Goal: Task Accomplishment & Management: Manage account settings

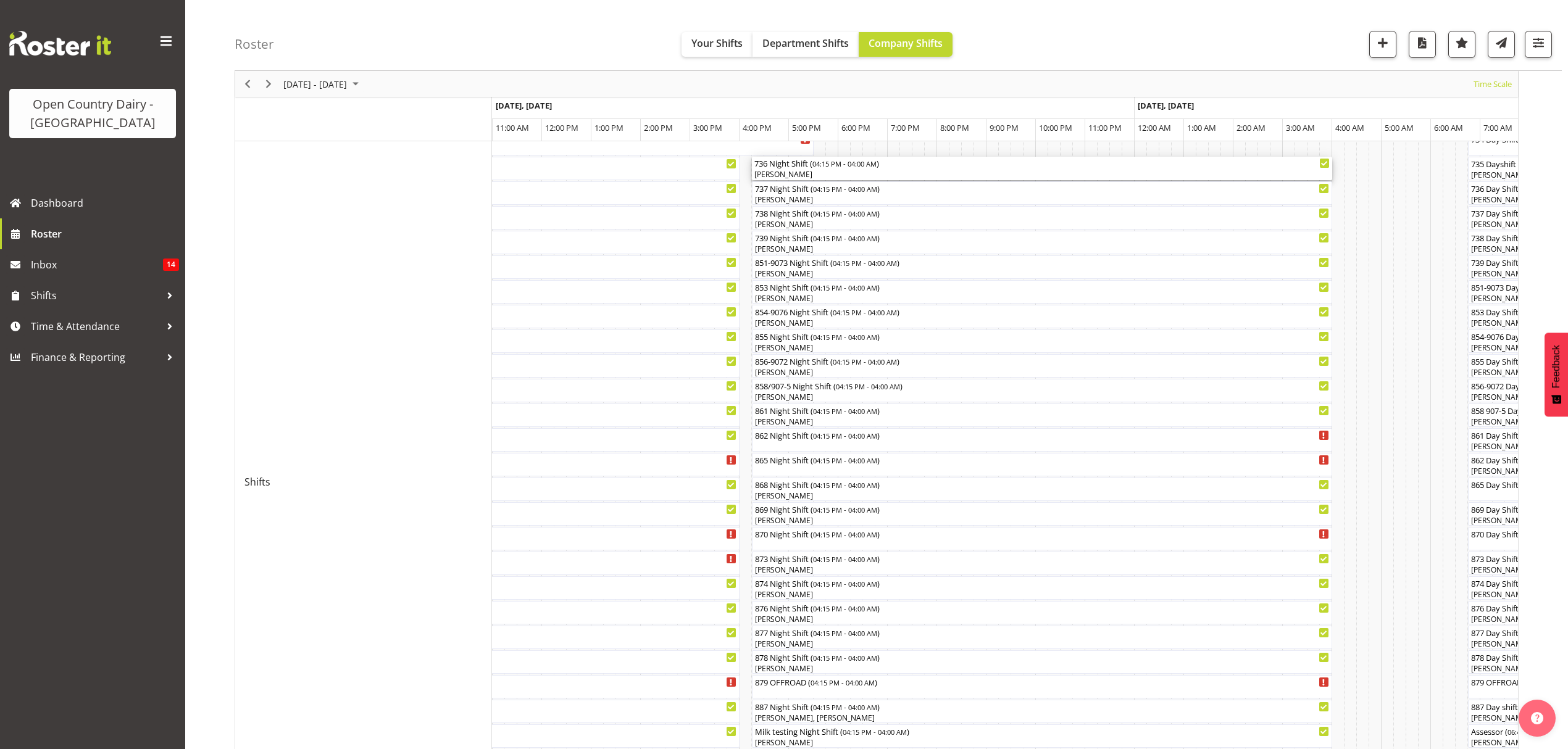
click at [810, 166] on div "736 Night Shift ( 04:15 PM - 04:00 AM )" at bounding box center [1042, 162] width 576 height 12
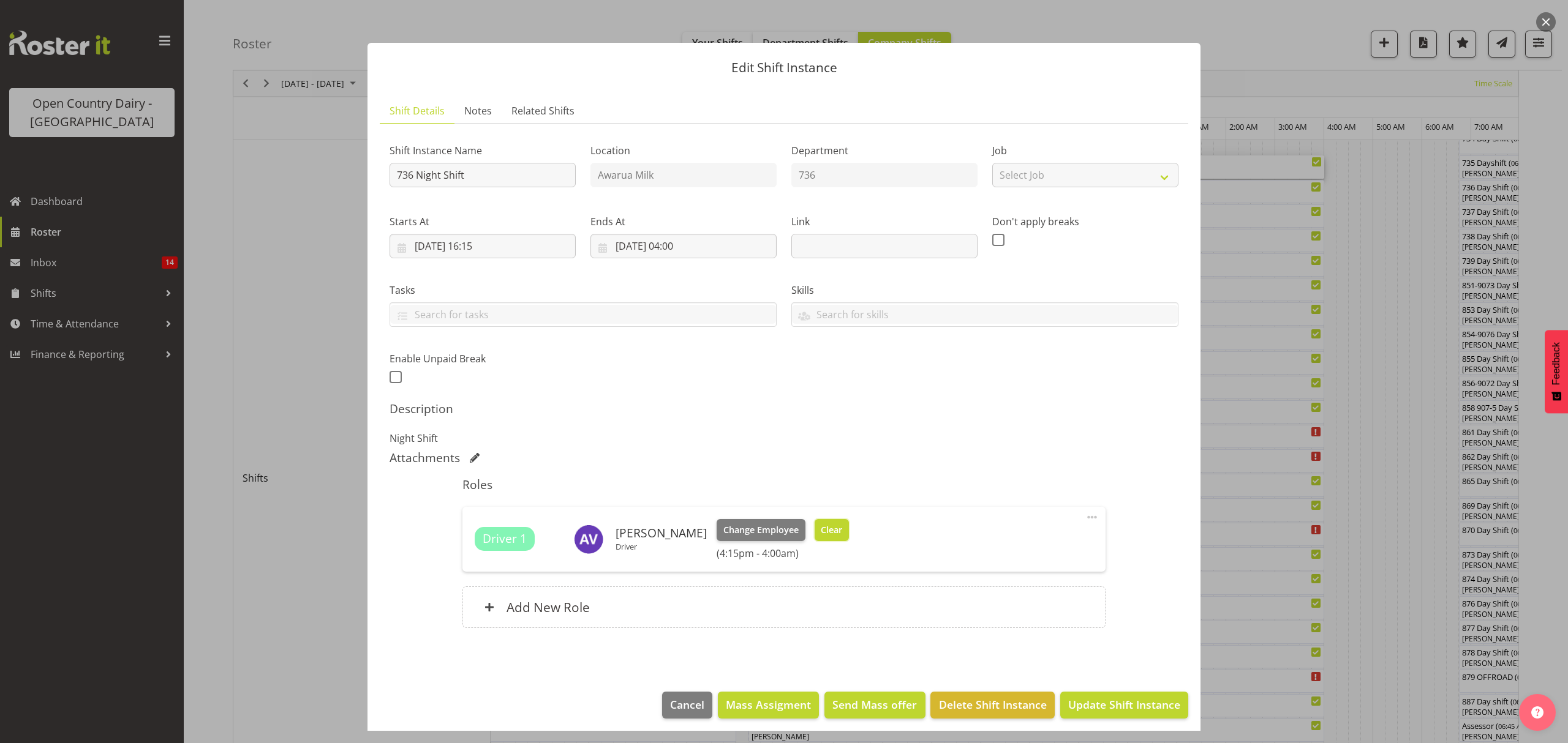
click at [834, 534] on span "Clear" at bounding box center [831, 530] width 21 height 13
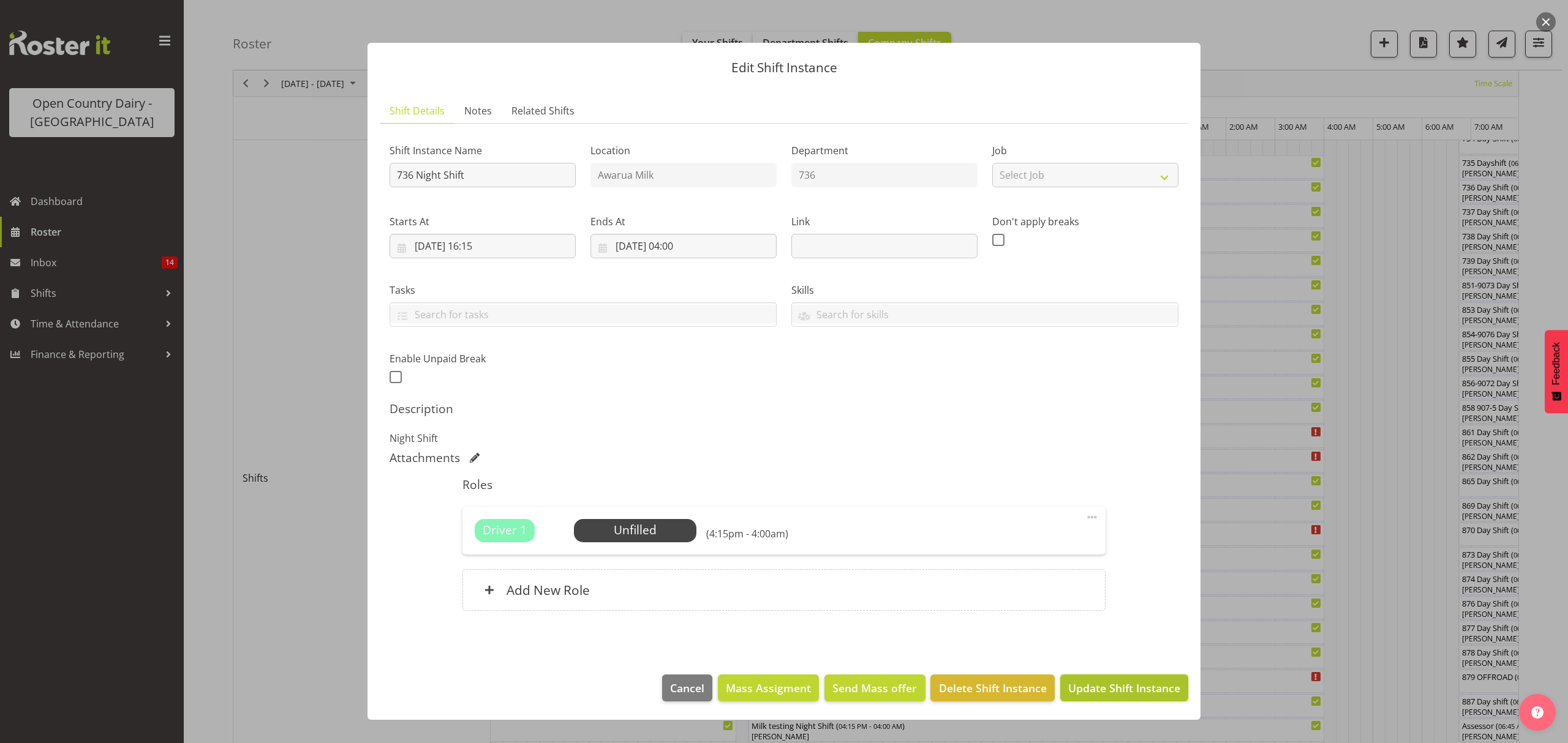
click at [1104, 691] on span "Update Shift Instance" at bounding box center [1124, 688] width 112 height 16
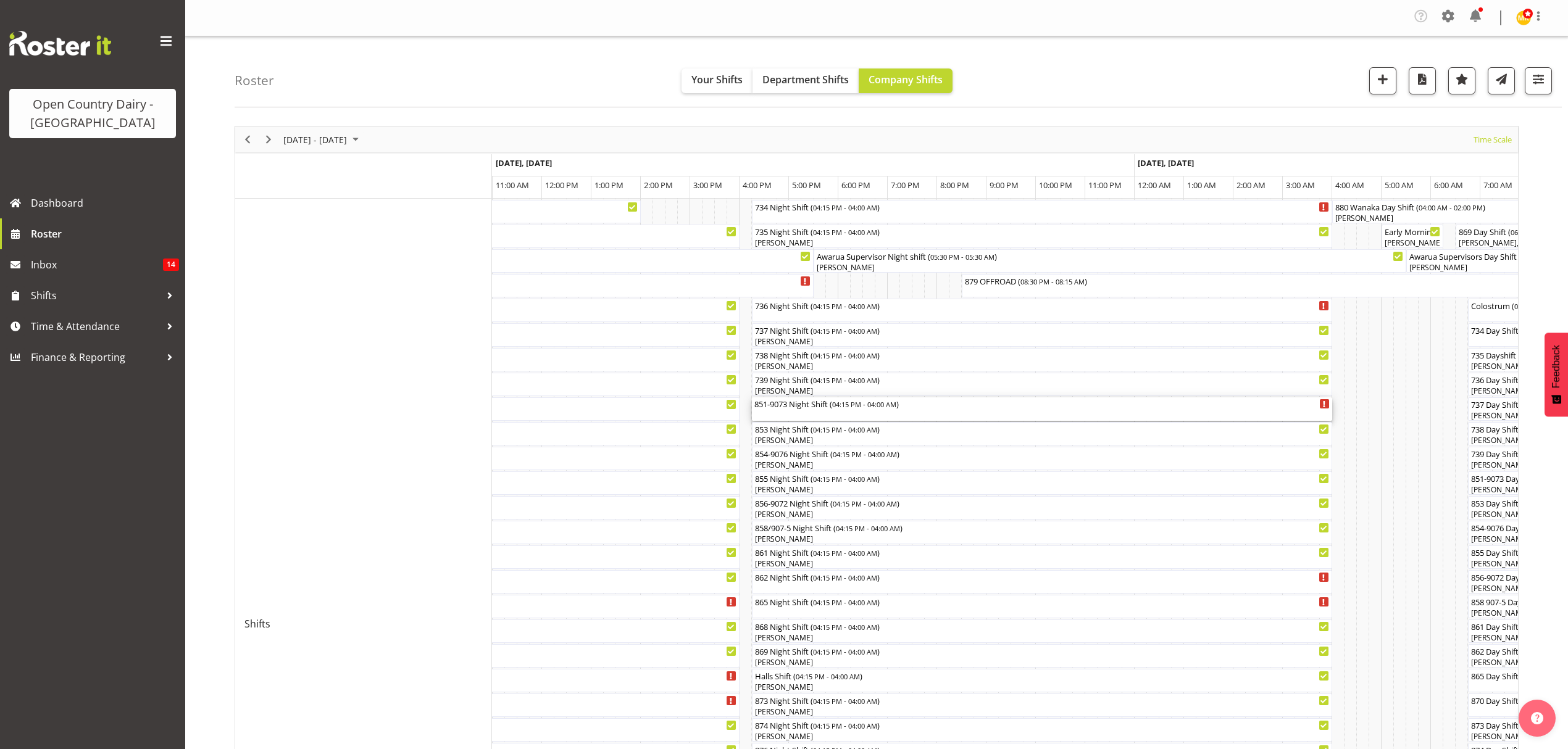
click at [816, 404] on div "851-9073 Night Shift ( 04:15 PM - 04:00 AM )" at bounding box center [1042, 403] width 576 height 12
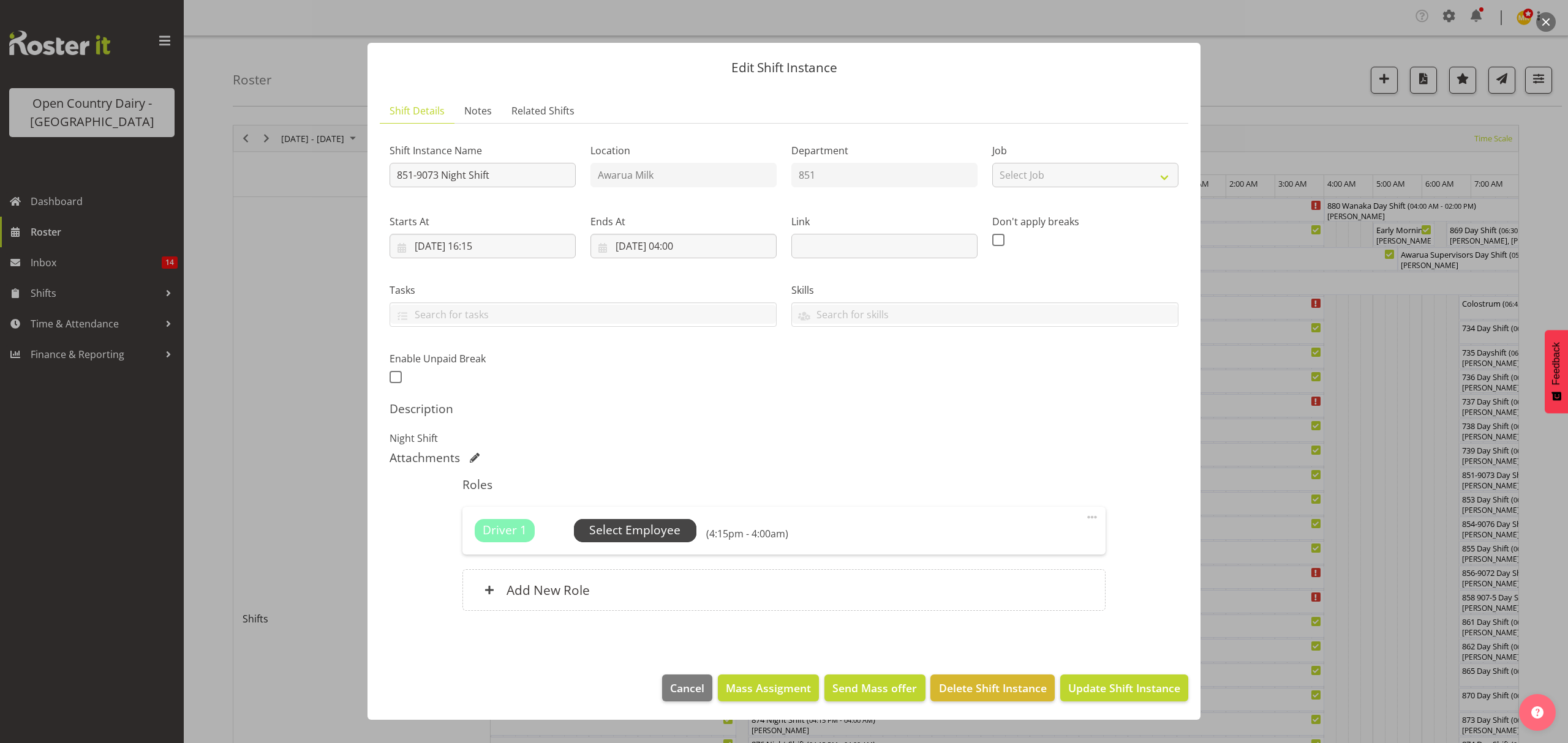
click at [655, 525] on span "Select Employee" at bounding box center [635, 530] width 91 height 18
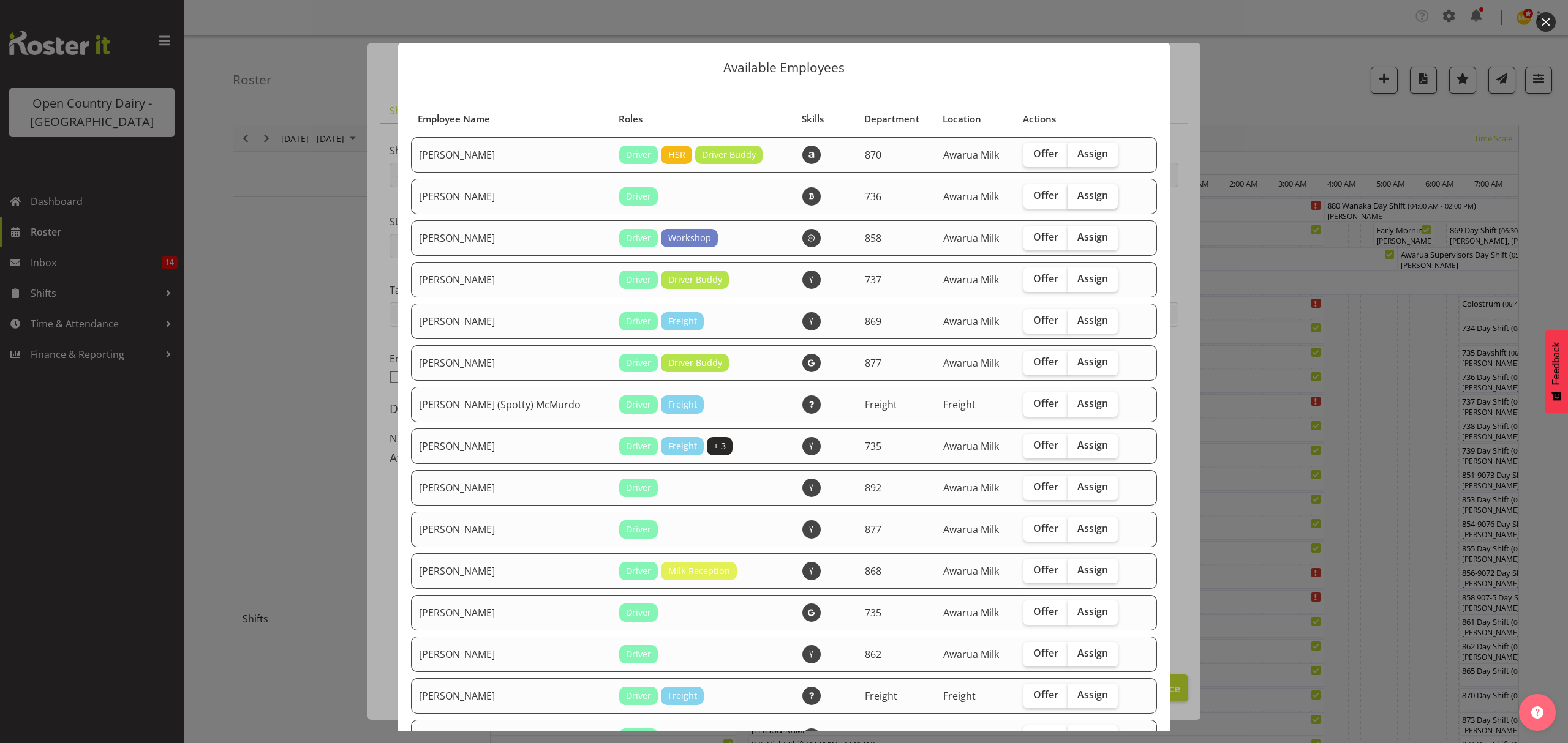
click at [1077, 195] on span "Assign" at bounding box center [1093, 195] width 31 height 12
click at [1068, 195] on input "Assign" at bounding box center [1071, 195] width 8 height 8
checkbox input "true"
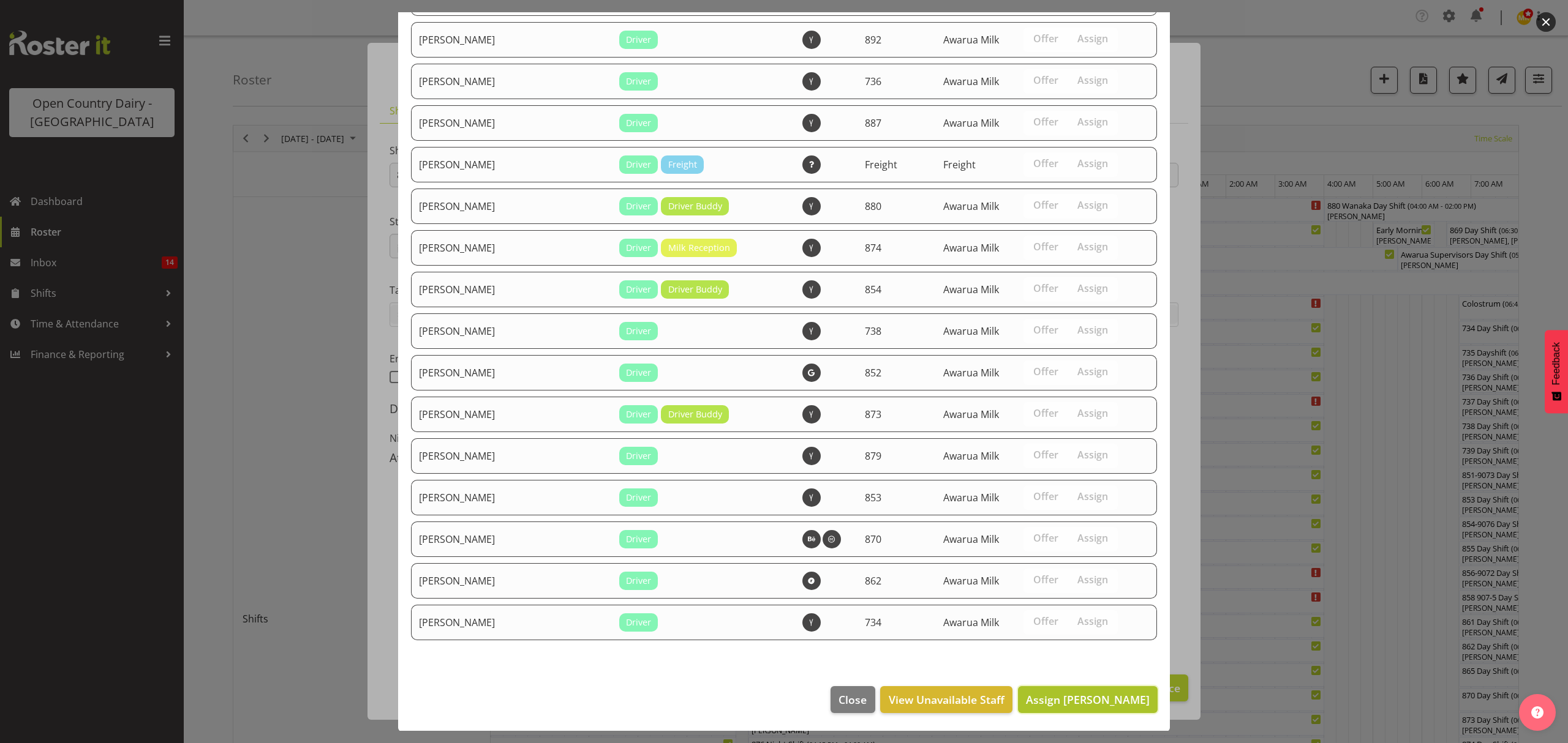
click at [1055, 688] on button "Assign [PERSON_NAME]" at bounding box center [1088, 700] width 139 height 27
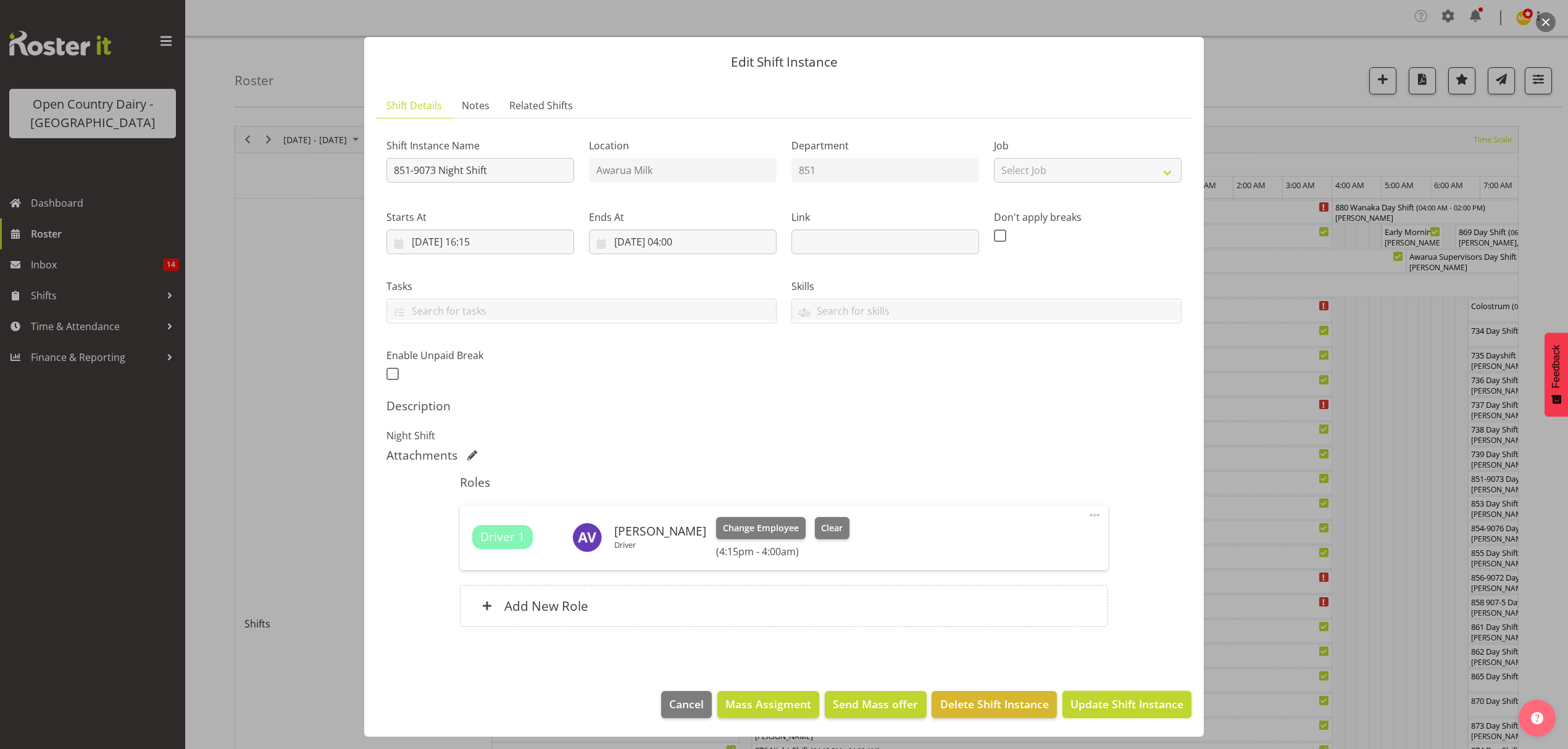
click at [1108, 691] on button "Update Shift Instance" at bounding box center [1126, 705] width 129 height 27
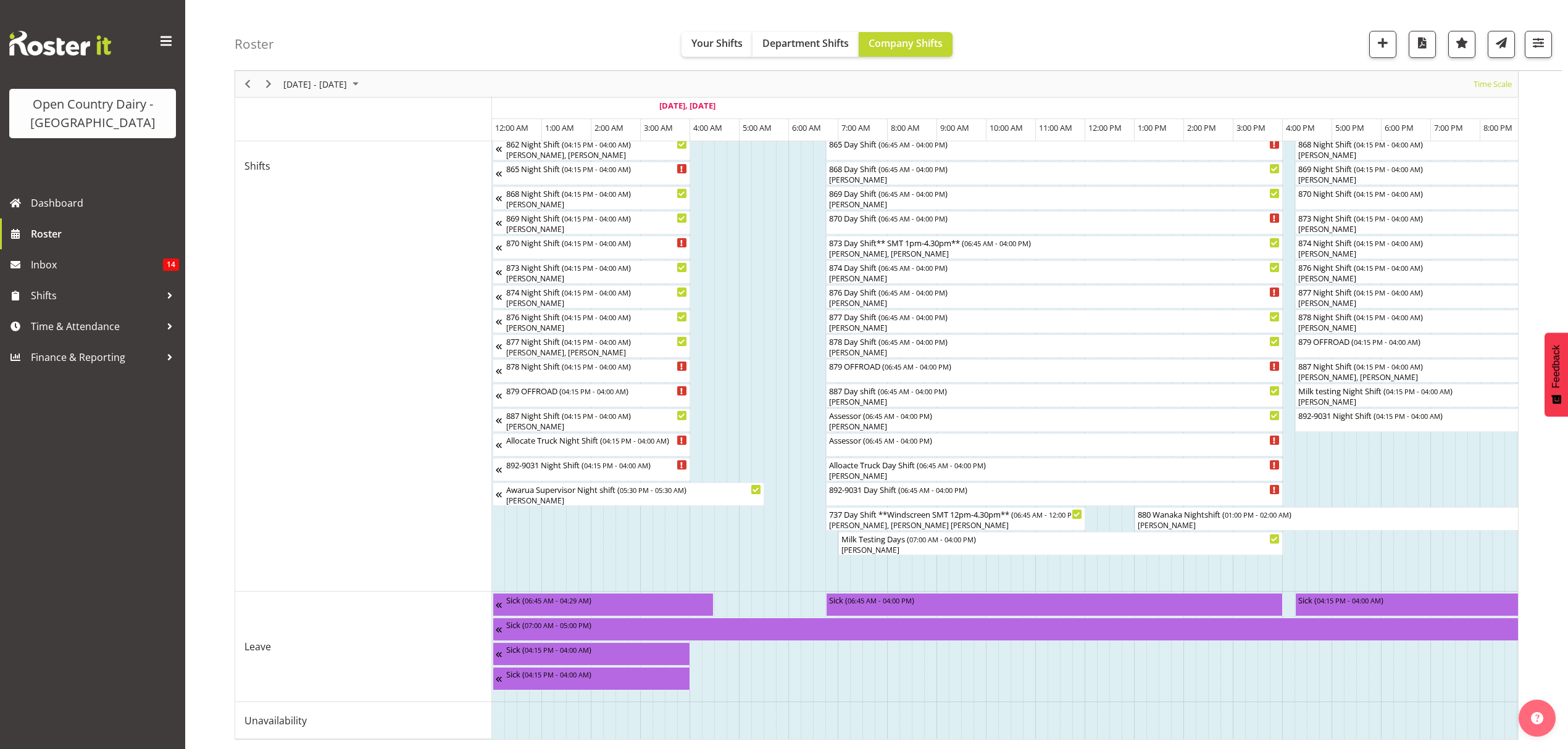
scroll to position [0, 240]
